Goal: Browse casually

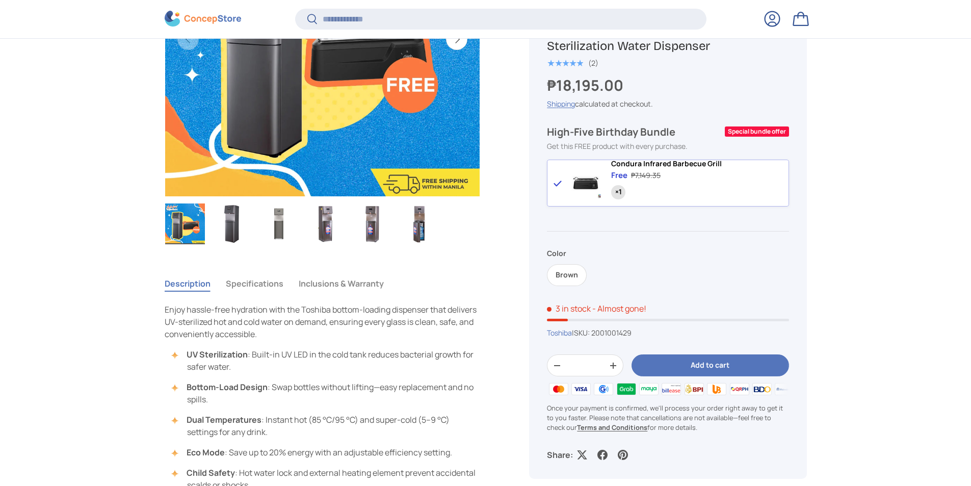
scroll to position [508, 0]
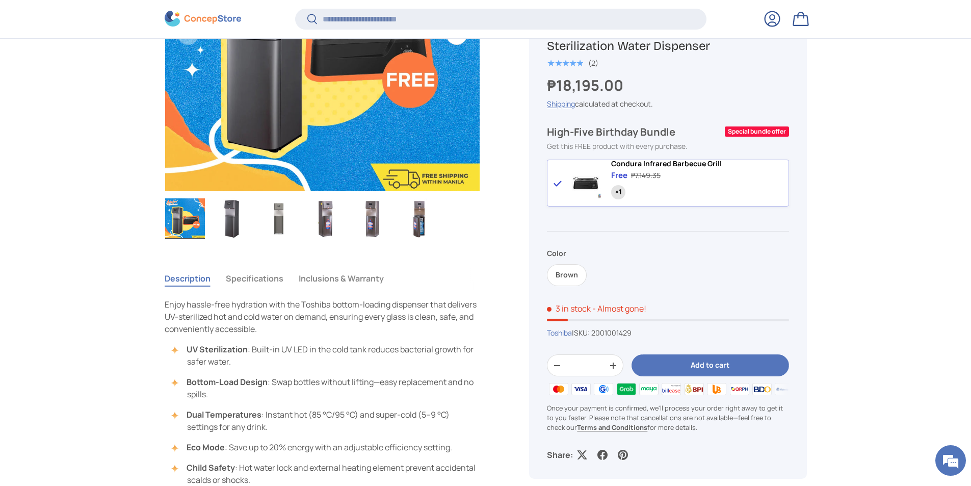
click at [375, 227] on img "Gallery Viewer" at bounding box center [373, 218] width 40 height 41
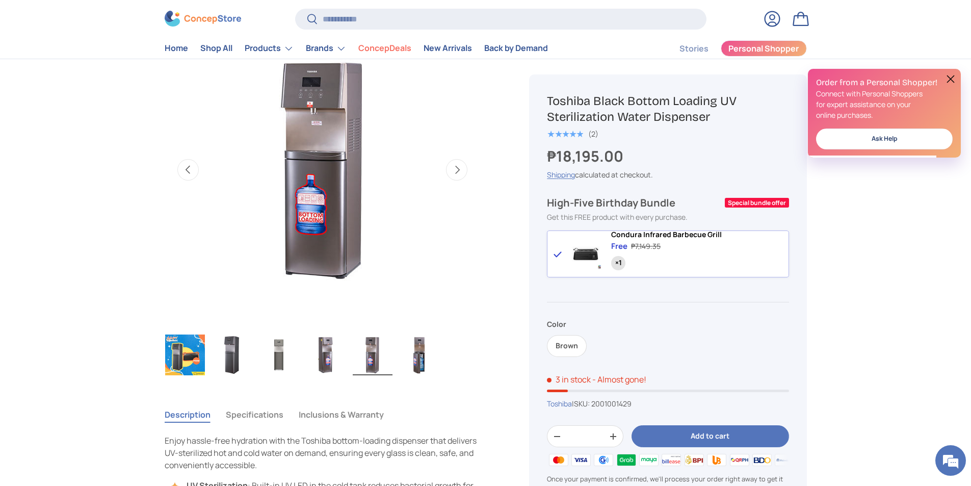
scroll to position [306, 0]
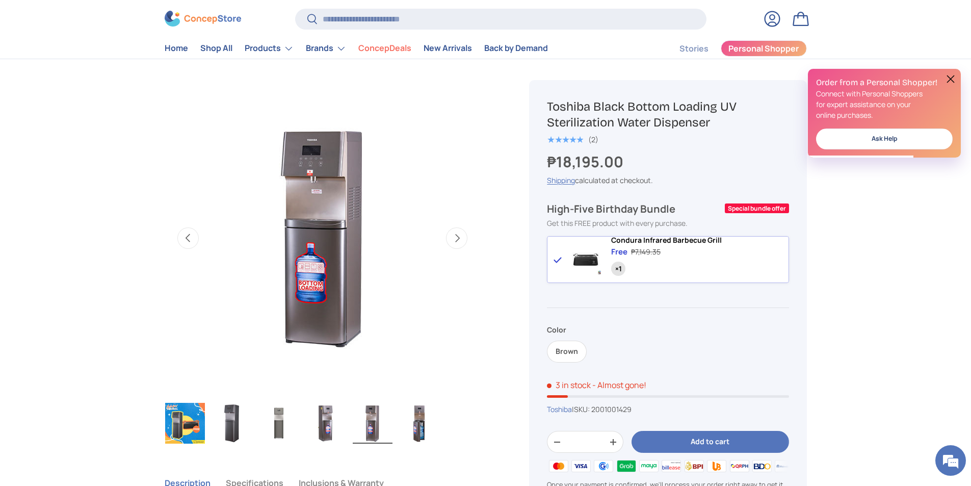
click at [422, 423] on img "Gallery Viewer" at bounding box center [420, 423] width 40 height 41
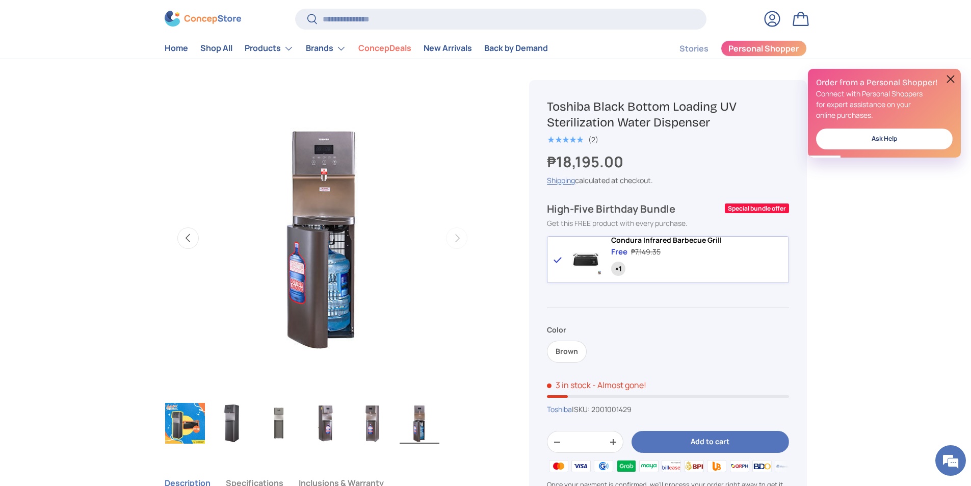
scroll to position [0, 0]
click at [372, 425] on img "Gallery Viewer" at bounding box center [373, 423] width 40 height 41
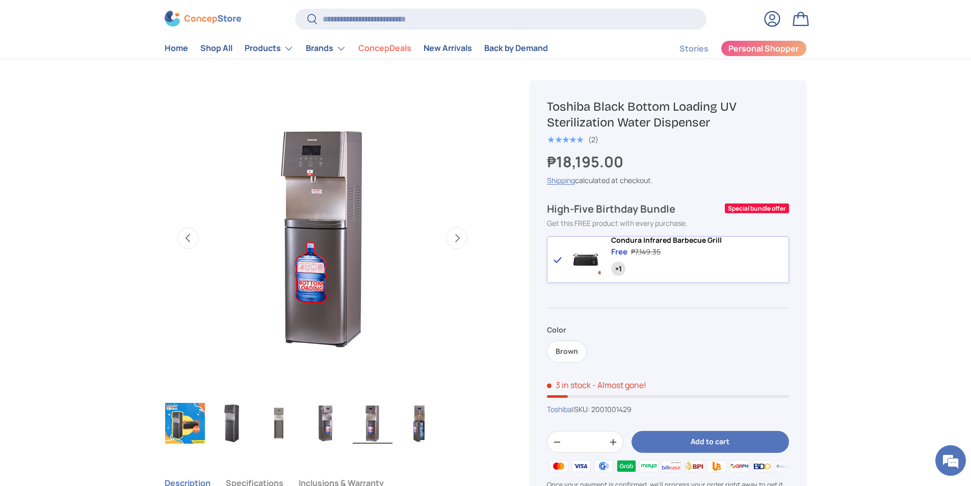
click at [431, 429] on img "Gallery Viewer" at bounding box center [420, 423] width 40 height 41
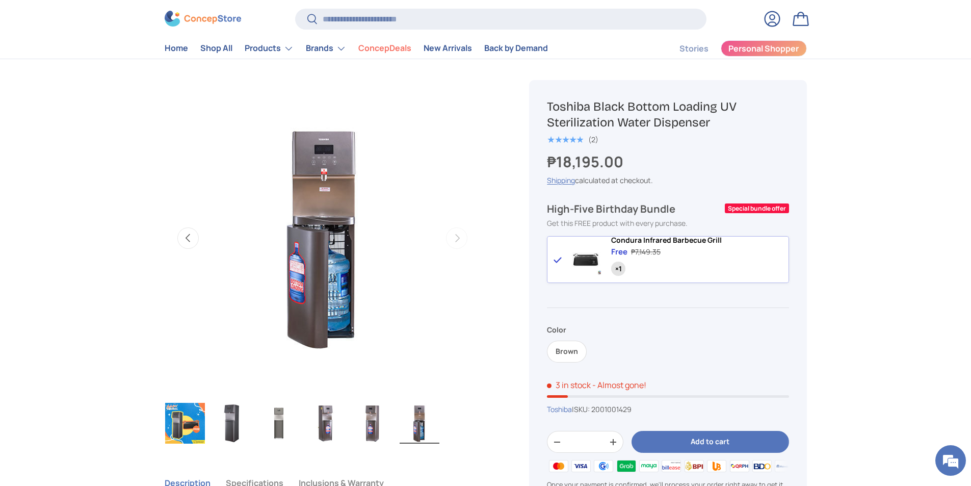
click at [329, 430] on img "Gallery Viewer" at bounding box center [326, 423] width 40 height 41
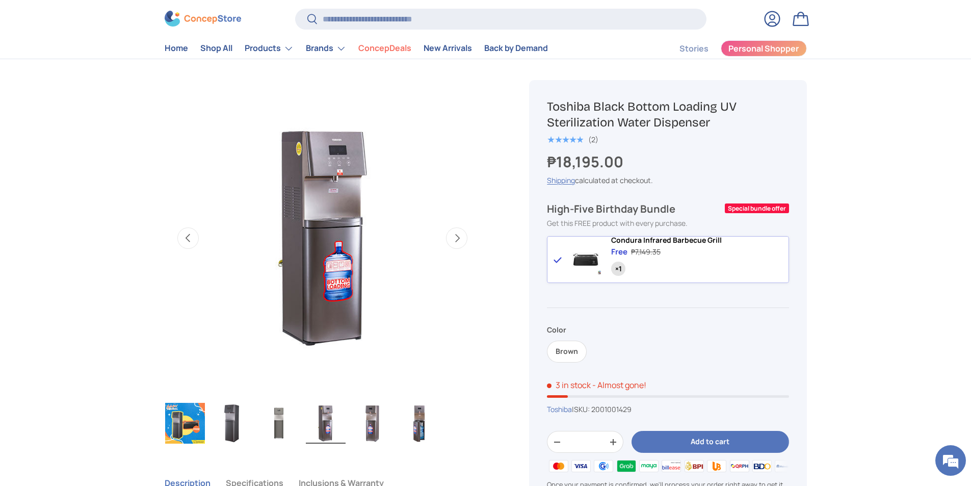
click at [230, 421] on img "Gallery Viewer" at bounding box center [232, 423] width 40 height 41
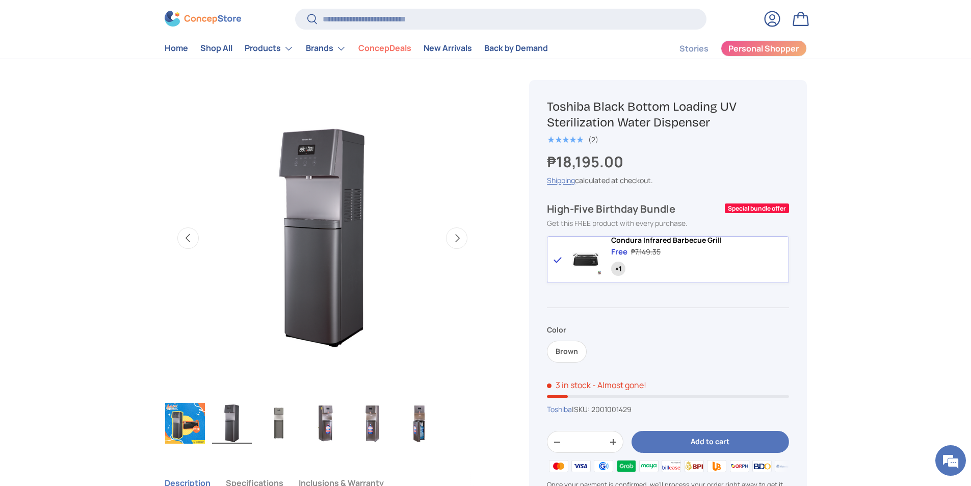
click at [427, 430] on img "Gallery Viewer" at bounding box center [420, 423] width 40 height 41
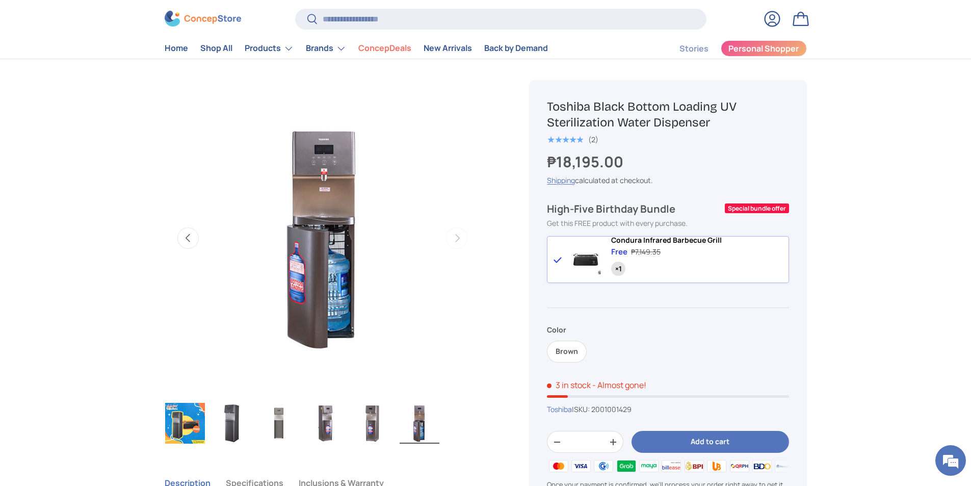
click at [424, 411] on img "Gallery Viewer" at bounding box center [420, 423] width 40 height 41
click at [373, 413] on img "Gallery Viewer" at bounding box center [373, 423] width 40 height 41
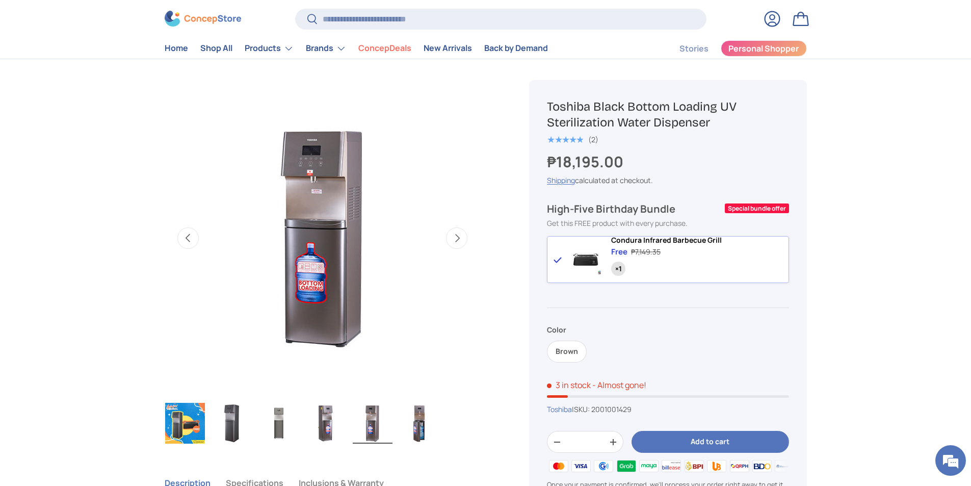
click at [418, 418] on img "Gallery Viewer" at bounding box center [420, 423] width 40 height 41
